Goal: Task Accomplishment & Management: Manage account settings

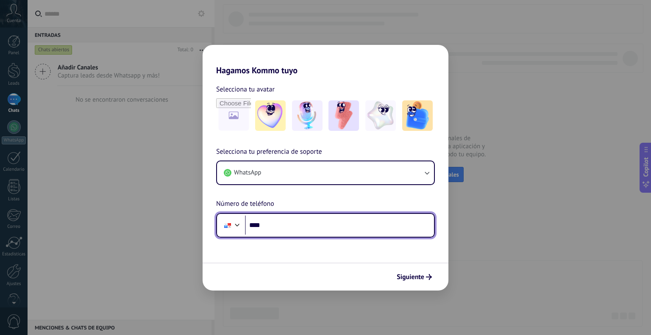
click at [305, 220] on input "****" at bounding box center [339, 225] width 189 height 19
type input "**********"
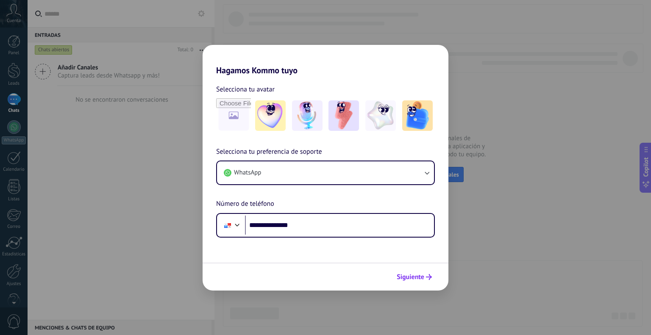
click at [410, 277] on span "Siguiente" at bounding box center [410, 277] width 28 height 6
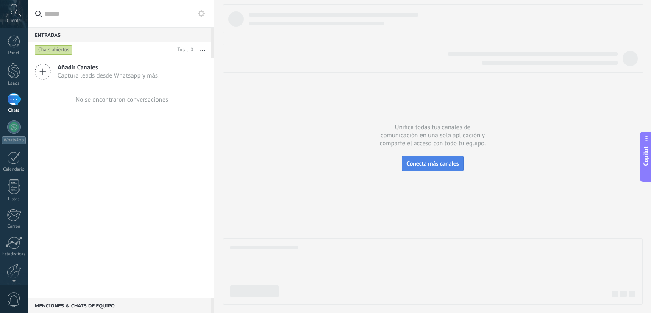
click at [435, 164] on span "Conecta más canales" at bounding box center [432, 164] width 52 height 8
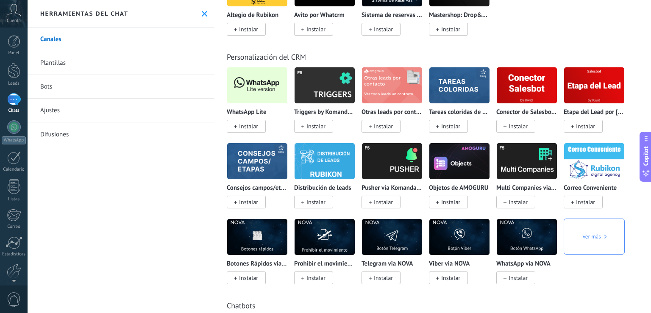
scroll to position [1991, 0]
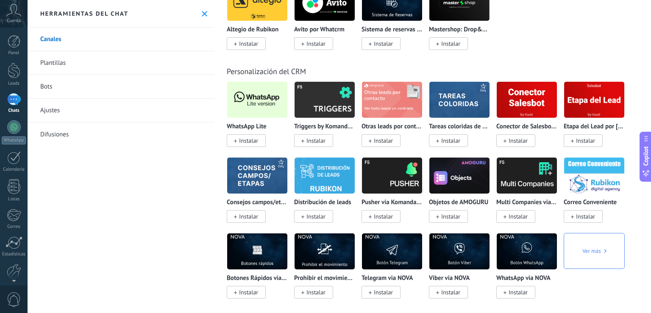
click at [244, 144] on span "Instalar" at bounding box center [248, 141] width 19 height 8
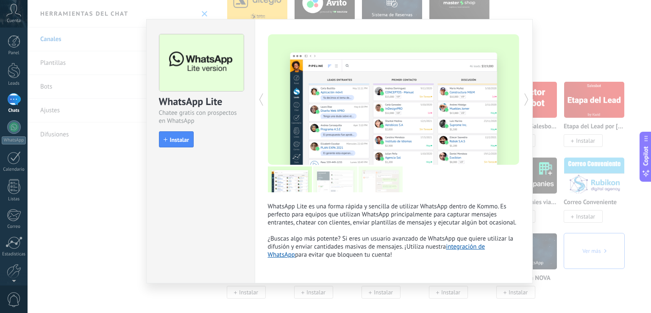
scroll to position [11, 0]
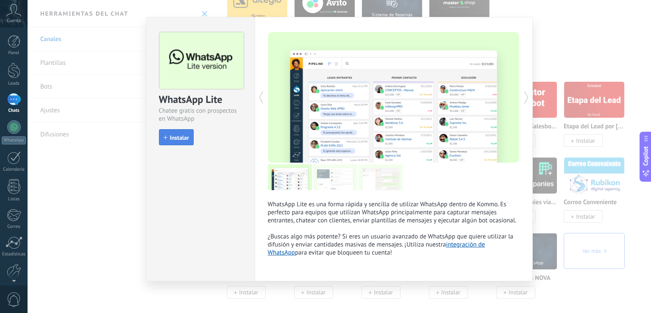
click at [171, 132] on button "Instalar" at bounding box center [176, 137] width 35 height 16
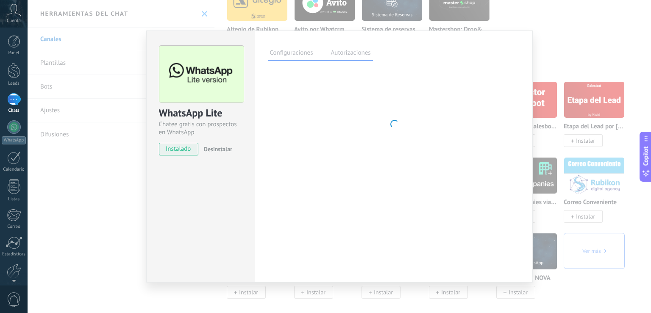
scroll to position [0, 0]
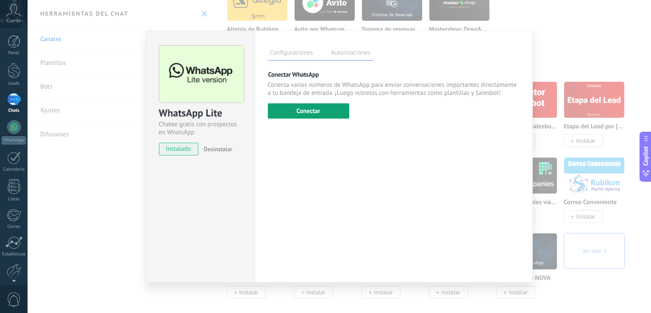
click at [294, 111] on button "Conectar" at bounding box center [308, 110] width 81 height 15
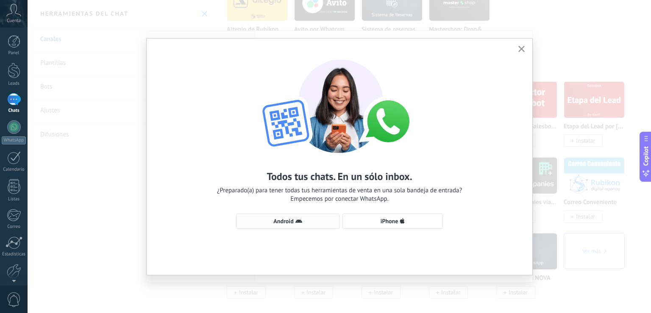
click at [278, 222] on span "Android" at bounding box center [283, 221] width 20 height 6
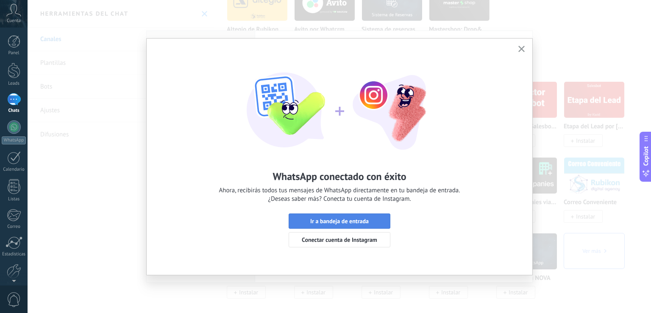
click at [313, 224] on span "Ir a bandeja de entrada" at bounding box center [339, 221] width 58 height 6
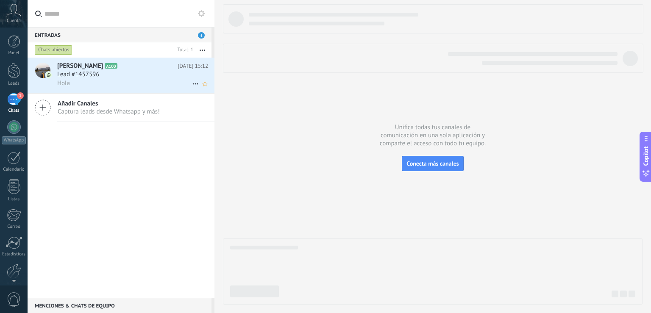
click at [105, 75] on div "Lead #1457596" at bounding box center [132, 74] width 151 height 8
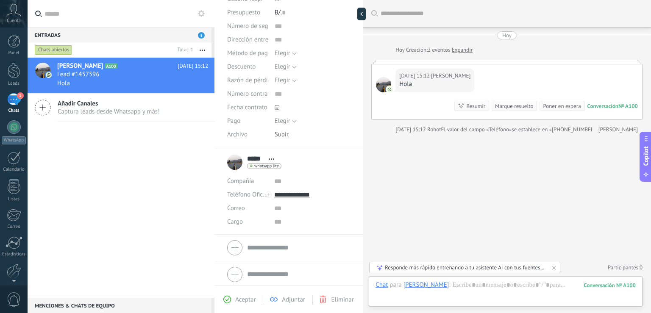
scroll to position [95, 0]
click at [441, 283] on div at bounding box center [505, 293] width 260 height 25
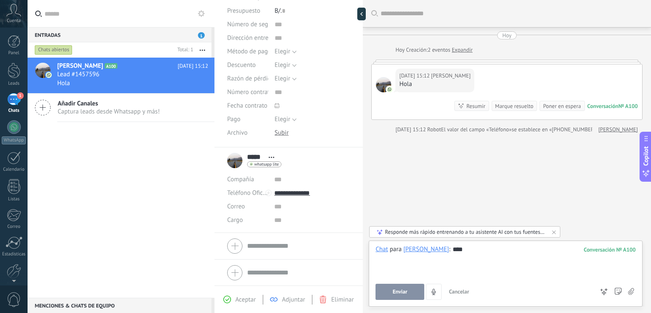
click at [381, 289] on button "Enviar" at bounding box center [399, 292] width 49 height 16
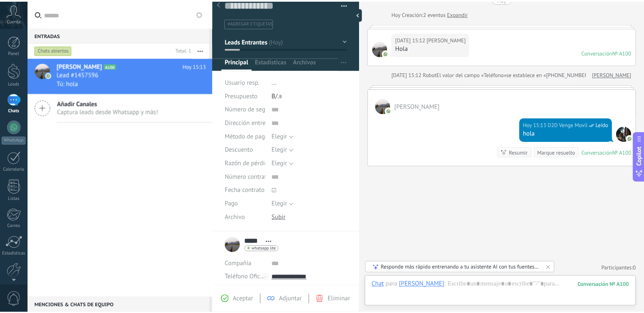
scroll to position [0, 0]
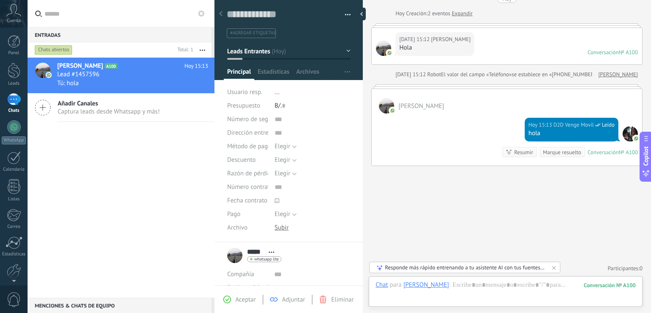
click at [116, 176] on div "[PERSON_NAME] A100 [DATE] 15:13 Lead #1457596 Tú: hola Añadir Canales Captura l…" at bounding box center [121, 178] width 187 height 240
click at [11, 42] on div at bounding box center [14, 41] width 13 height 13
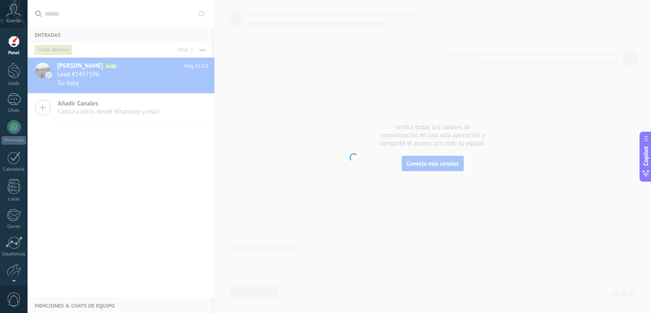
click at [11, 42] on div at bounding box center [14, 41] width 13 height 13
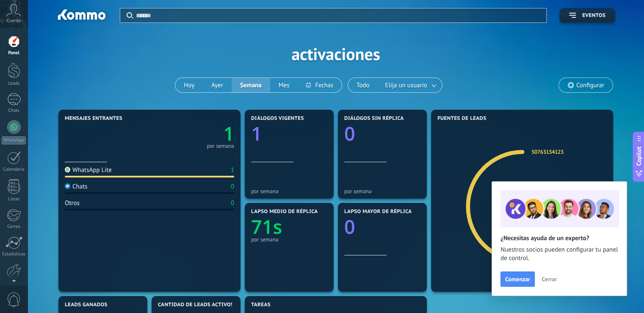
click at [548, 280] on span "Cerrar" at bounding box center [549, 279] width 15 height 6
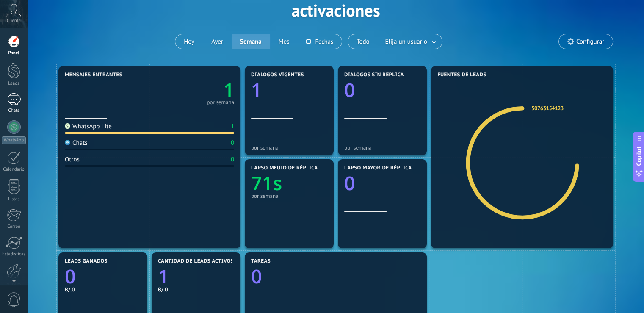
scroll to position [42, 0]
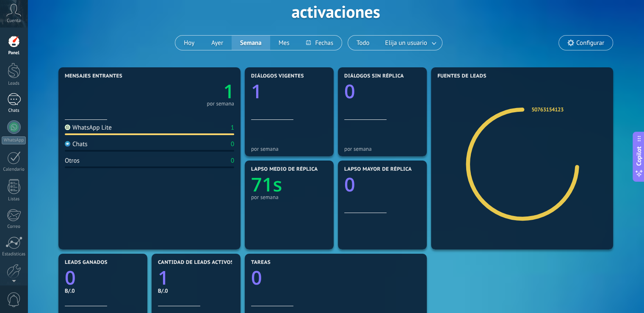
click at [11, 100] on div "1" at bounding box center [14, 99] width 14 height 12
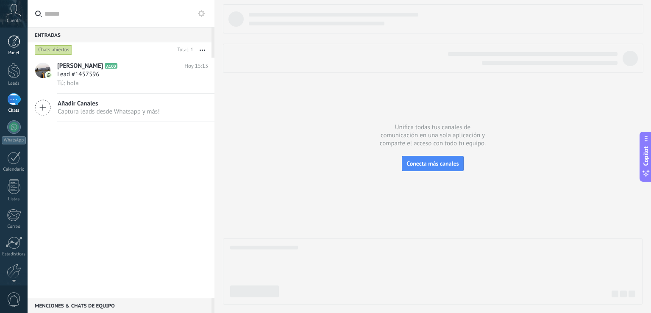
click at [13, 42] on div at bounding box center [14, 41] width 13 height 13
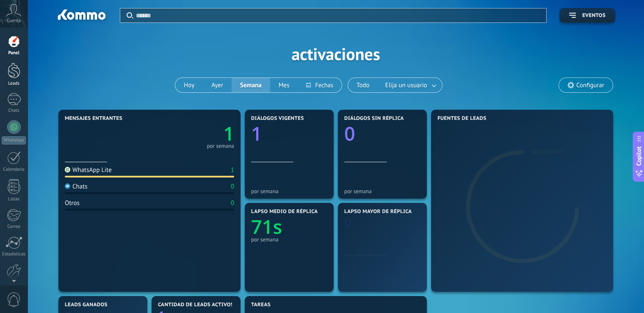
click at [15, 75] on div at bounding box center [14, 71] width 13 height 16
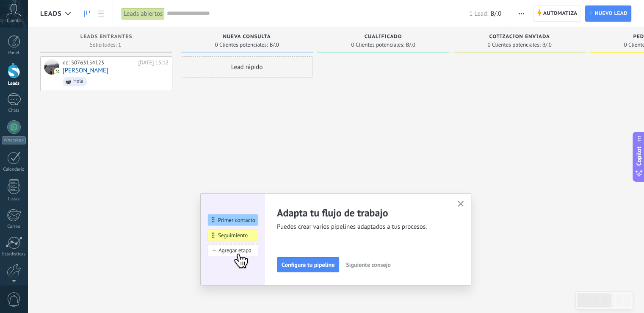
click at [466, 208] on button "button" at bounding box center [461, 204] width 11 height 11
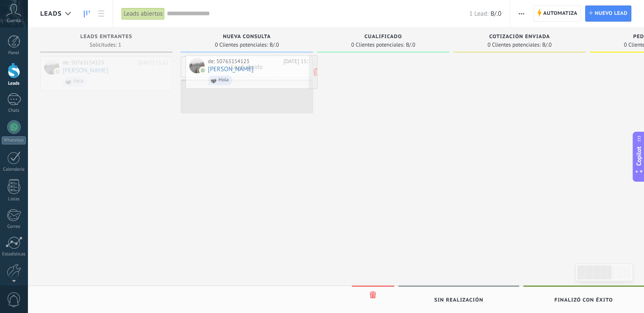
drag, startPoint x: 136, startPoint y: 77, endPoint x: 282, endPoint y: 76, distance: 145.3
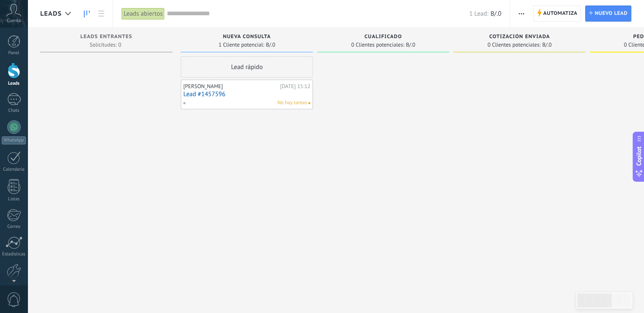
click at [205, 94] on link "Lead #1457596" at bounding box center [246, 94] width 127 height 7
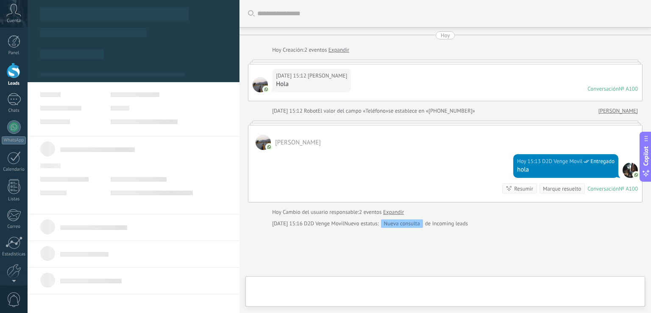
scroll to position [62, 0]
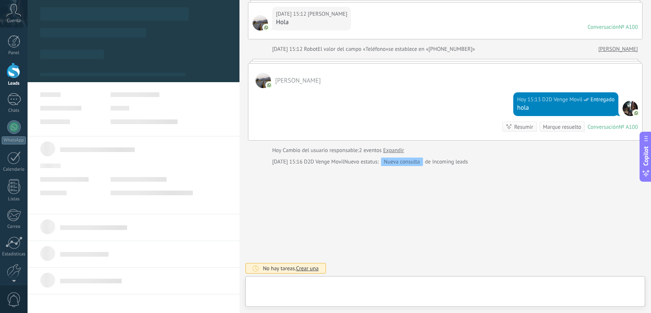
type textarea "**********"
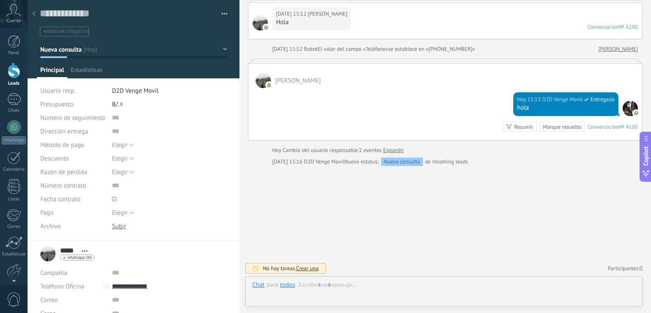
scroll to position [12, 0]
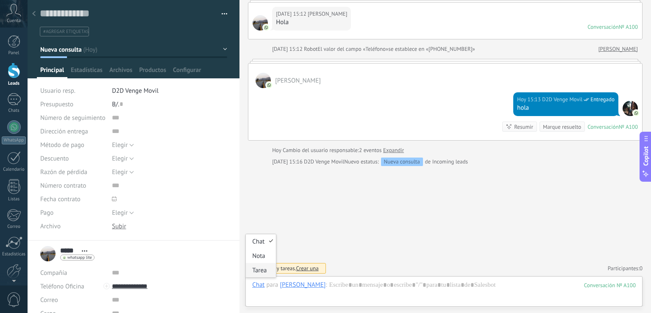
click at [261, 268] on div "Tarea" at bounding box center [261, 270] width 30 height 14
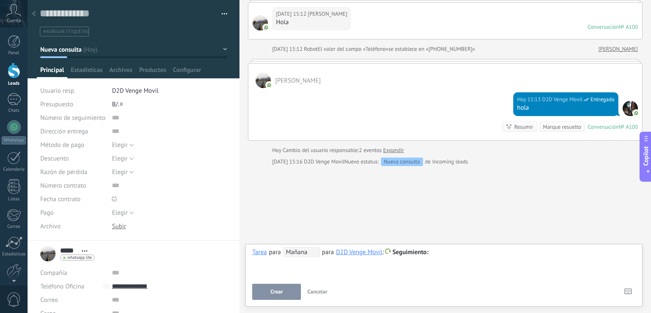
click at [299, 252] on span "Mañana" at bounding box center [301, 252] width 37 height 10
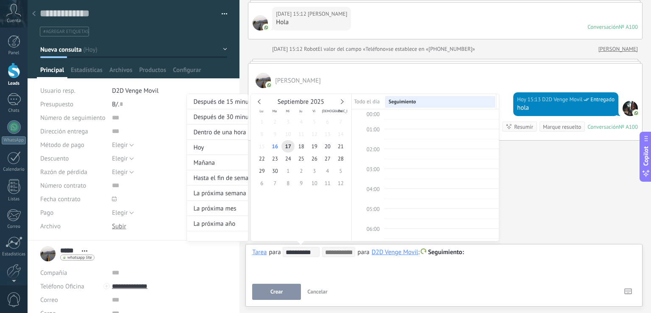
scroll to position [158, 0]
click at [314, 148] on span "19" at bounding box center [314, 146] width 13 height 12
type input "**********"
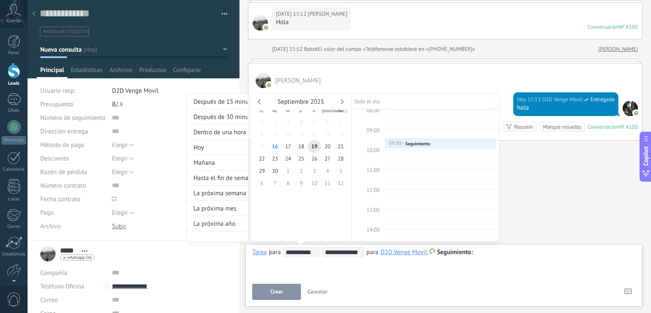
click at [405, 280] on div at bounding box center [325, 156] width 651 height 313
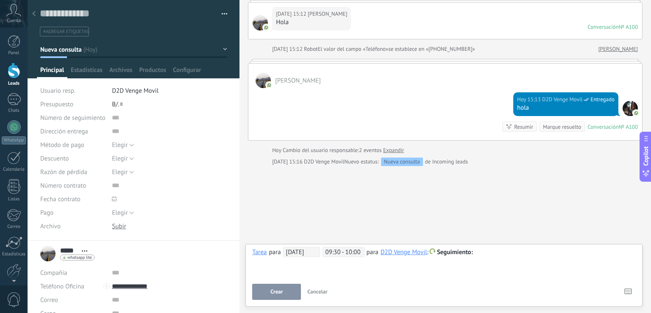
click at [478, 251] on div at bounding box center [443, 252] width 383 height 10
click at [272, 291] on span "Crear" at bounding box center [276, 292] width 12 height 6
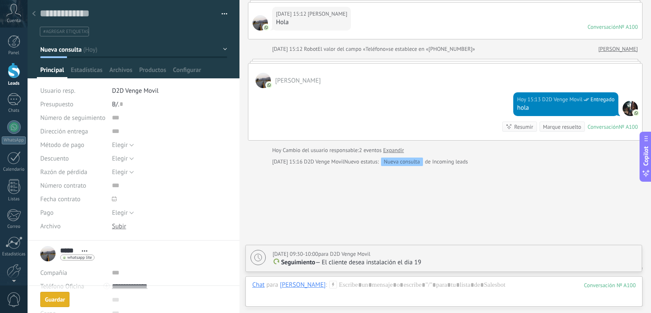
scroll to position [91, 0]
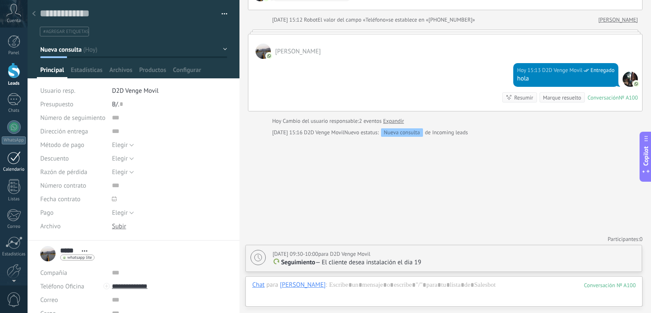
click at [14, 159] on div at bounding box center [14, 157] width 14 height 13
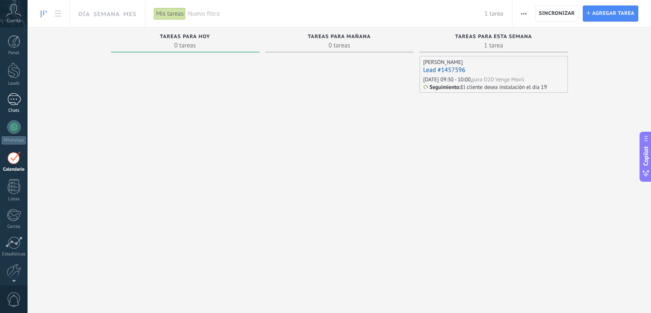
click at [18, 99] on div "1" at bounding box center [14, 99] width 14 height 12
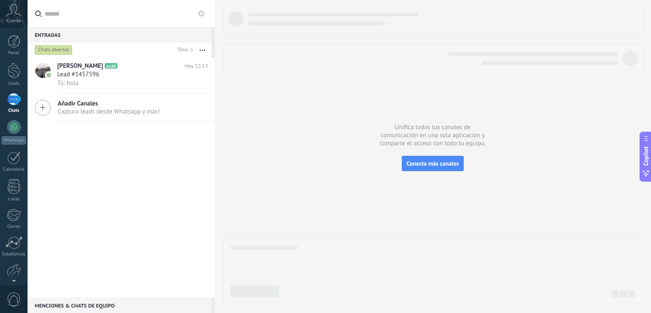
type textarea "**********"
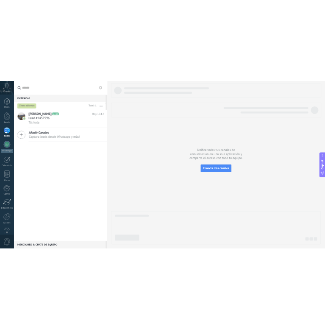
scroll to position [8, 0]
